Goal: Transaction & Acquisition: Purchase product/service

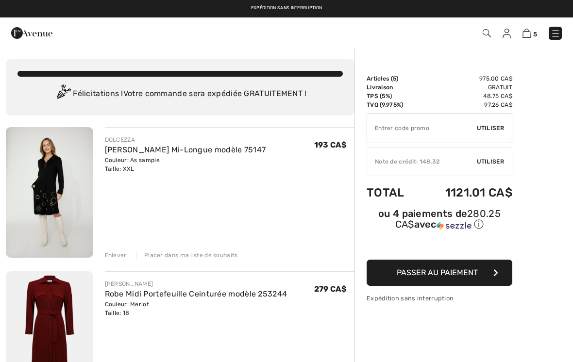
click at [559, 31] on img at bounding box center [555, 34] width 10 height 10
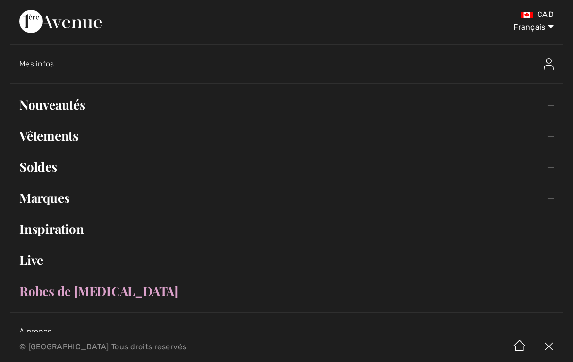
click at [279, 107] on link "Nouveautés Toggle submenu" at bounding box center [286, 104] width 553 height 21
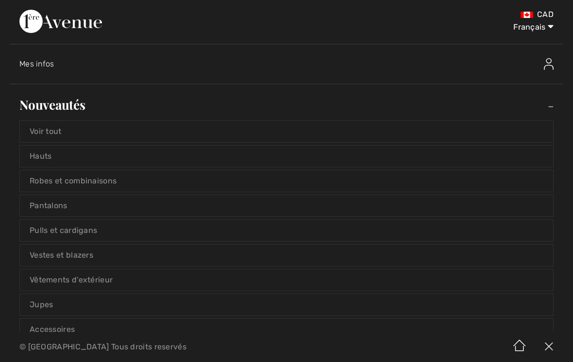
click at [258, 135] on link "Voir tout" at bounding box center [286, 131] width 533 height 21
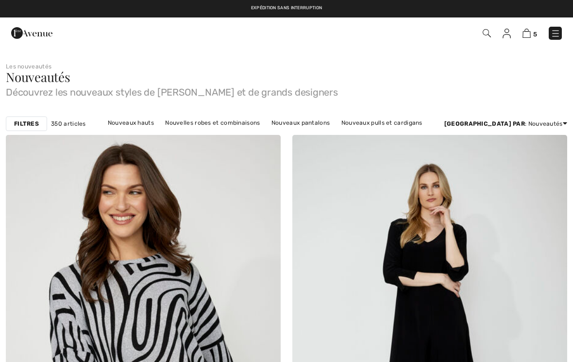
checkbox input "true"
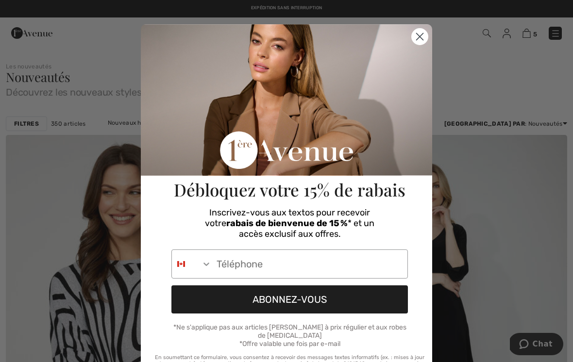
click at [423, 38] on circle "Close dialog" at bounding box center [419, 37] width 16 height 16
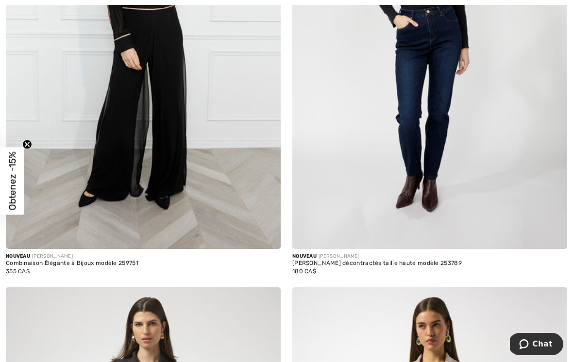
scroll to position [758, 0]
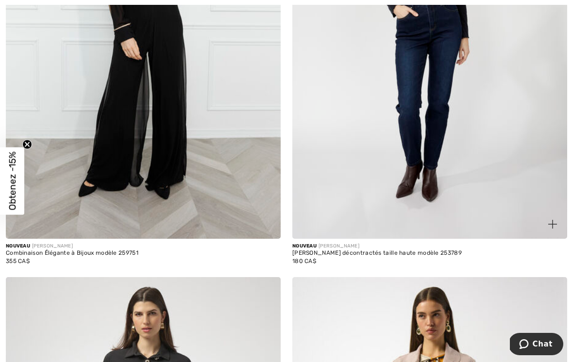
click at [458, 181] on img at bounding box center [429, 33] width 275 height 412
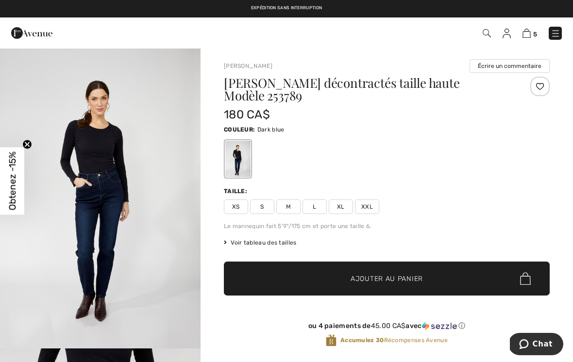
click at [373, 199] on span "XXL" at bounding box center [367, 206] width 24 height 15
click at [285, 238] on span "Voir tableau des tailles" at bounding box center [260, 242] width 73 height 9
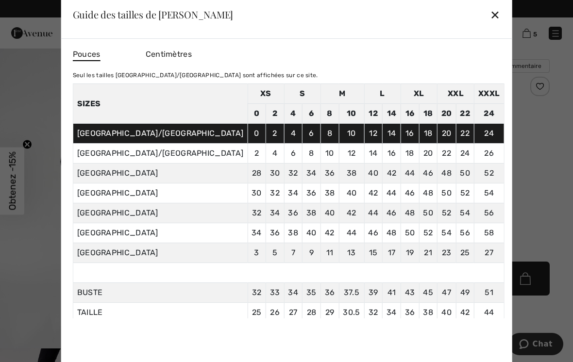
click at [490, 15] on div "✕" at bounding box center [495, 14] width 10 height 20
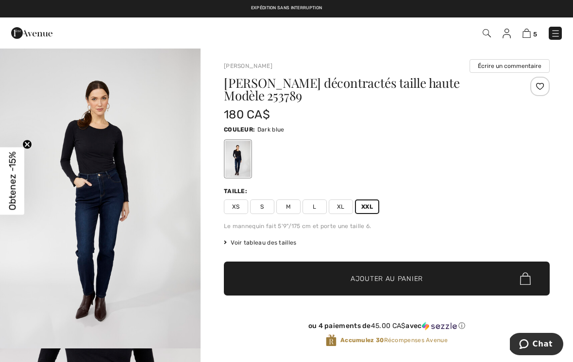
click at [342, 199] on span "XL" at bounding box center [341, 206] width 24 height 15
click at [342, 274] on span "✔ Ajouté au panier" at bounding box center [372, 279] width 76 height 10
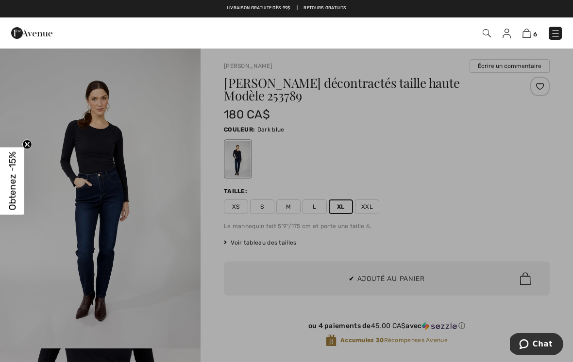
click at [286, 304] on div at bounding box center [286, 181] width 573 height 362
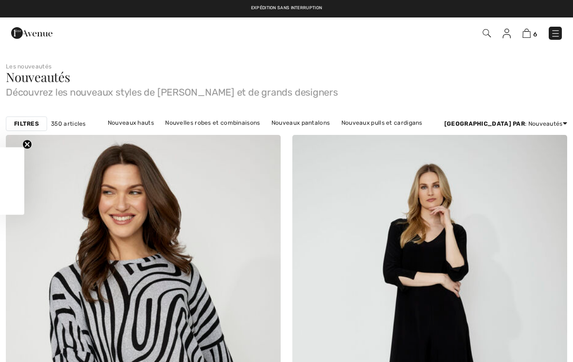
checkbox input "true"
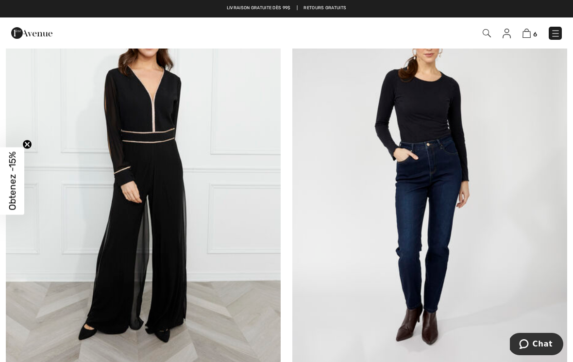
scroll to position [615, 0]
